Goal: Find specific page/section: Find specific page/section

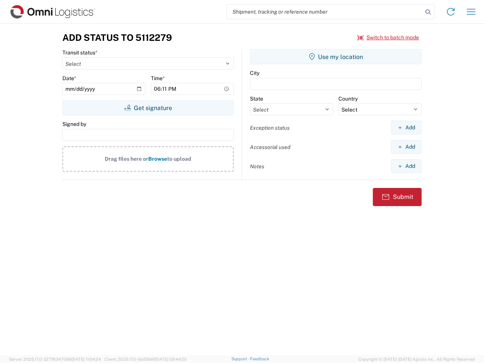
click at [325, 12] on input "search" at bounding box center [325, 12] width 196 height 14
click at [428, 12] on icon at bounding box center [428, 12] width 11 height 11
click at [451, 12] on icon at bounding box center [451, 12] width 12 height 12
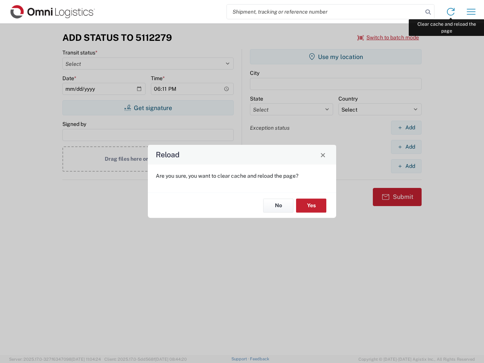
click at [471, 12] on div "Reload Are you sure, you want to clear cache and reload the page? No Yes" at bounding box center [242, 181] width 484 height 363
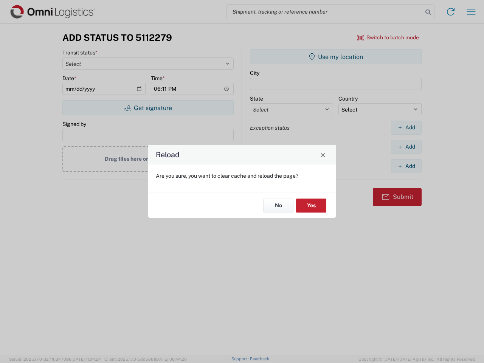
click at [388, 37] on div "Reload Are you sure, you want to clear cache and reload the page? No Yes" at bounding box center [242, 181] width 484 height 363
click at [148, 108] on div "Reload Are you sure, you want to clear cache and reload the page? No Yes" at bounding box center [242, 181] width 484 height 363
click at [336, 57] on div "Reload Are you sure, you want to clear cache and reload the page? No Yes" at bounding box center [242, 181] width 484 height 363
click at [406, 127] on div "Reload Are you sure, you want to clear cache and reload the page? No Yes" at bounding box center [242, 181] width 484 height 363
click at [406, 147] on div "Reload Are you sure, you want to clear cache and reload the page? No Yes" at bounding box center [242, 181] width 484 height 363
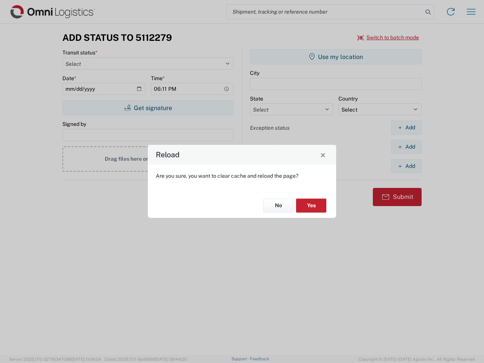
click at [406, 166] on div "Reload Are you sure, you want to clear cache and reload the page? No Yes" at bounding box center [242, 181] width 484 height 363
